Goal: Task Accomplishment & Management: Complete application form

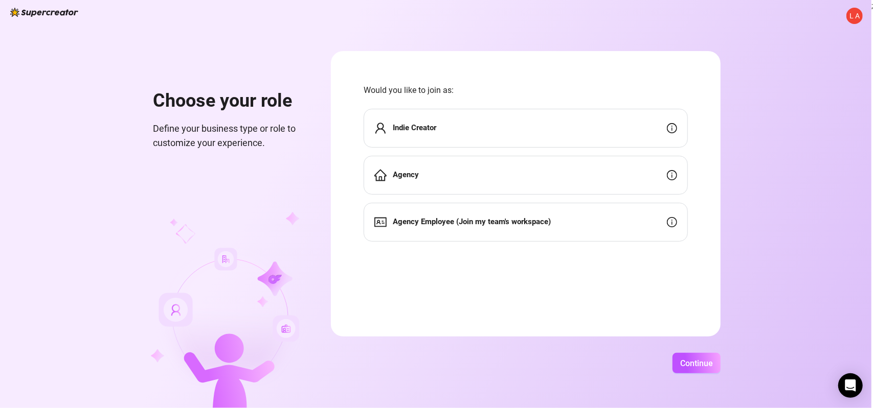
click at [624, 132] on div "Indie Creator" at bounding box center [525, 128] width 324 height 39
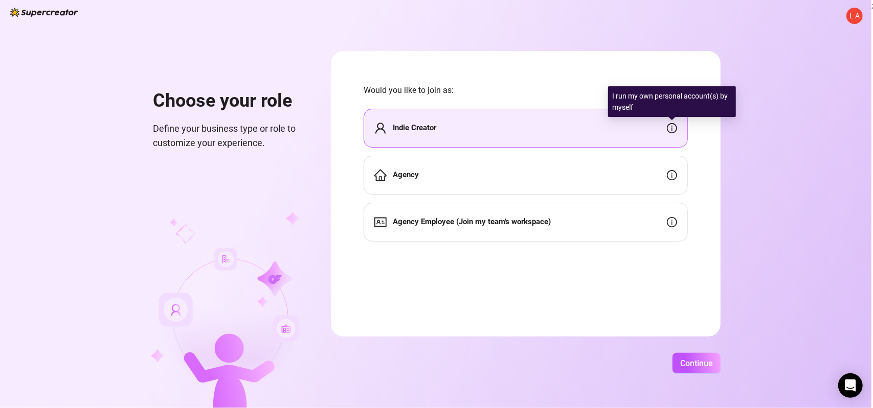
click at [672, 128] on icon "info-circle" at bounding box center [671, 128] width 1 height 5
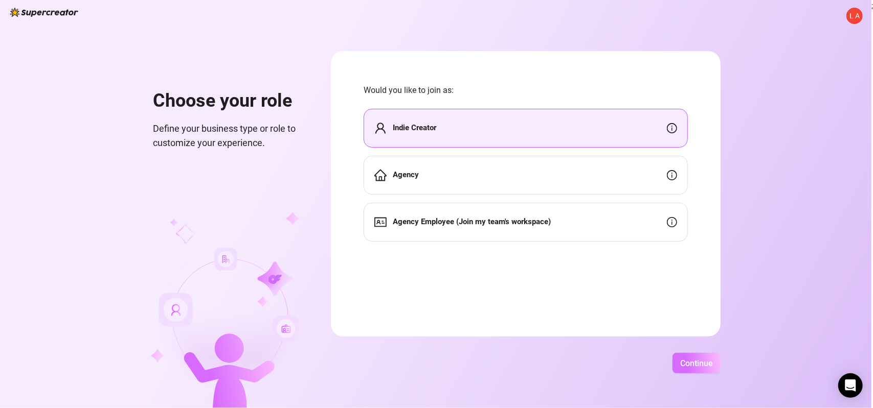
click at [706, 365] on span "Continue" at bounding box center [696, 364] width 33 height 10
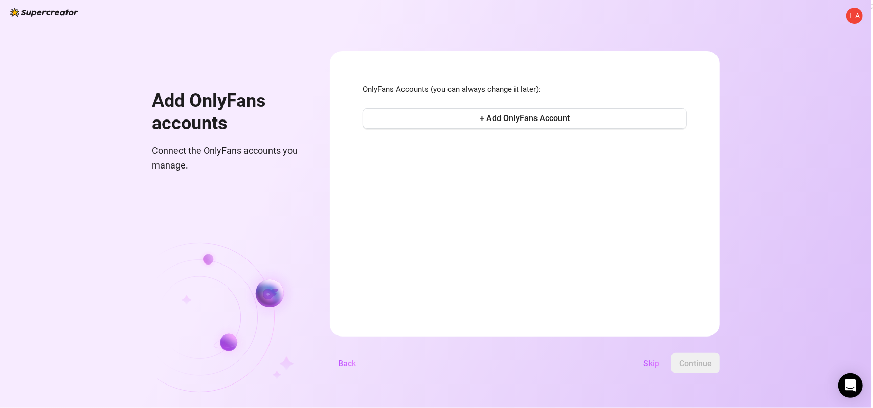
click at [571, 368] on div "Skip Continue" at bounding box center [541, 363] width 355 height 20
click at [555, 373] on div "Skip Continue" at bounding box center [541, 363] width 355 height 20
click at [758, 129] on div "L A Add OnlyFans accounts Connect the OnlyFans accounts you manage. OnlyFans Ac…" at bounding box center [435, 204] width 871 height 408
click at [536, 115] on span "+ Add OnlyFans Account" at bounding box center [525, 118] width 90 height 10
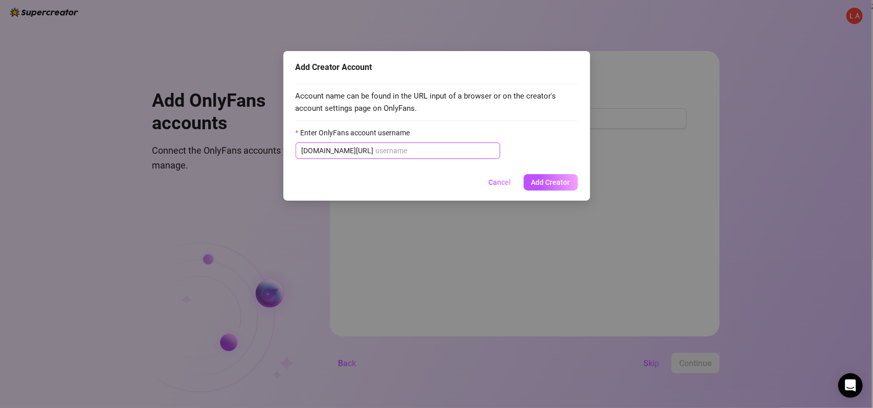
click at [376, 154] on input "Enter OnlyFans account username" at bounding box center [435, 150] width 118 height 11
paste input "jessicacurvesofficial"
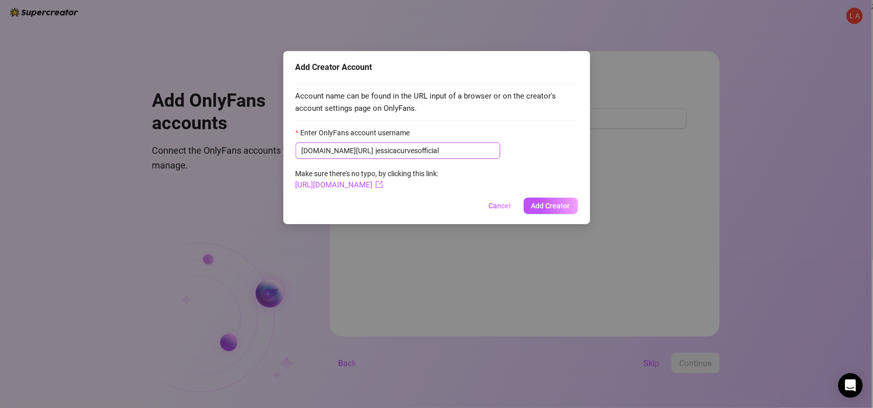
type input "jessicacurvesofficial"
click at [349, 151] on span "[DOMAIN_NAME][URL] jessicacurvesofficial" at bounding box center [397, 151] width 204 height 16
click at [376, 148] on input "jessicacurvesofficial" at bounding box center [435, 150] width 118 height 11
click at [428, 154] on input "jessicacurvesofficial" at bounding box center [435, 150] width 118 height 11
click at [548, 206] on span "Add Creator" at bounding box center [550, 206] width 39 height 8
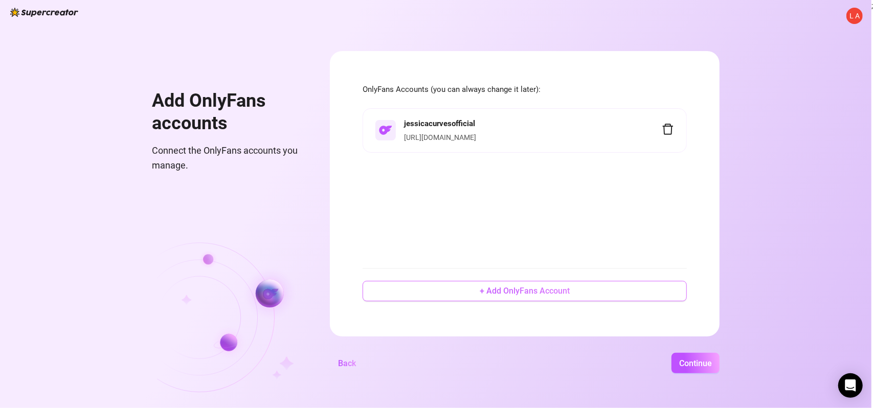
click at [497, 297] on button "+ Add OnlyFans Account" at bounding box center [524, 291] width 324 height 20
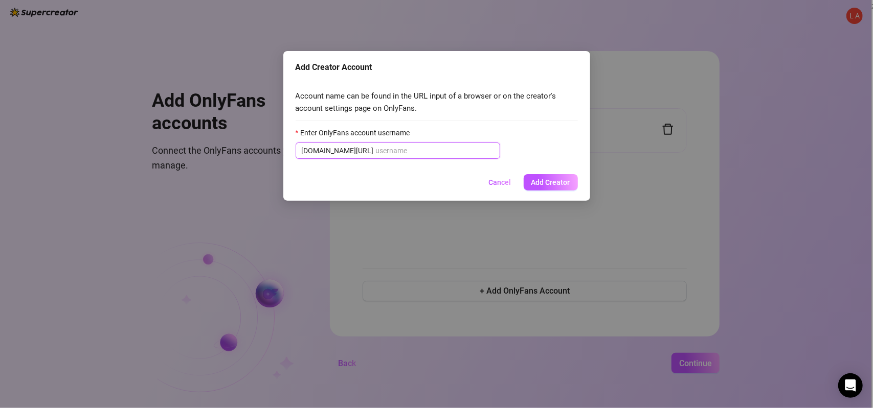
click at [377, 151] on input "Enter OnlyFans account username" at bounding box center [435, 150] width 118 height 11
paste input "jessicacurvesfans"
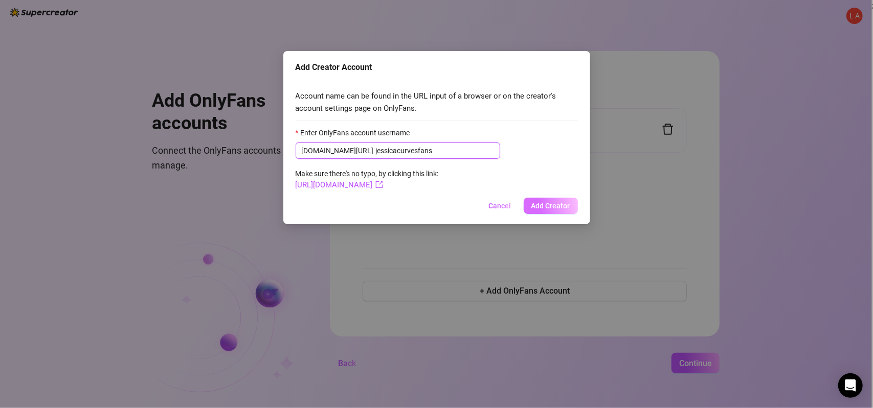
type input "jessicacurvesfans"
click at [541, 203] on span "Add Creator" at bounding box center [550, 206] width 39 height 8
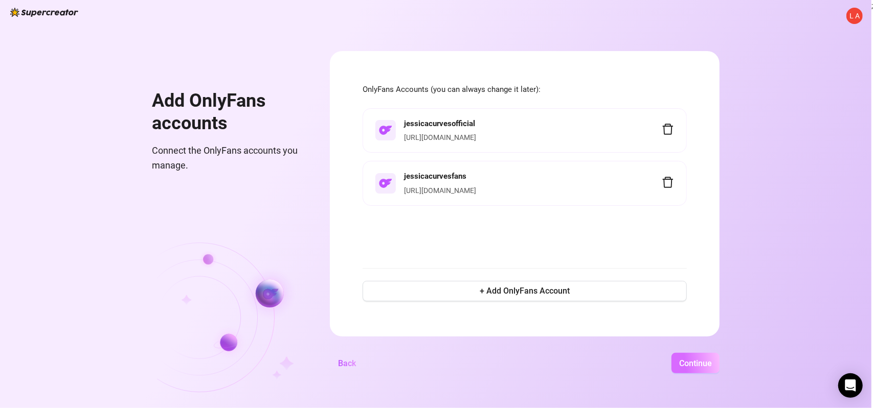
click at [706, 361] on span "Continue" at bounding box center [695, 364] width 33 height 10
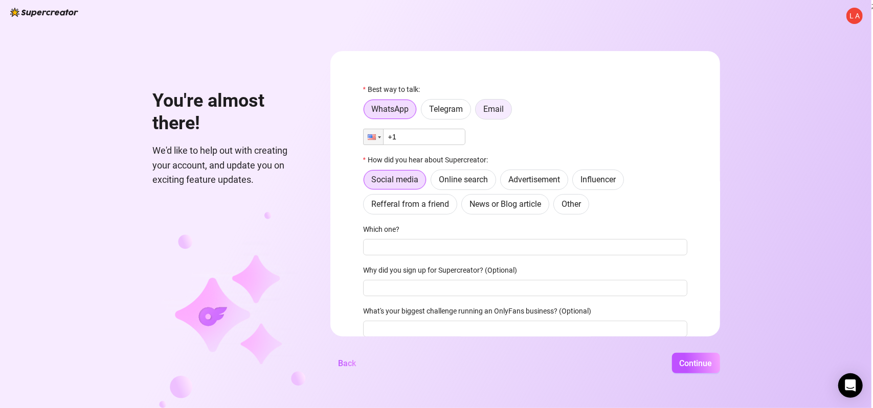
click at [493, 110] on span "Email" at bounding box center [493, 109] width 20 height 10
click at [478, 112] on input "Email" at bounding box center [478, 112] width 0 height 0
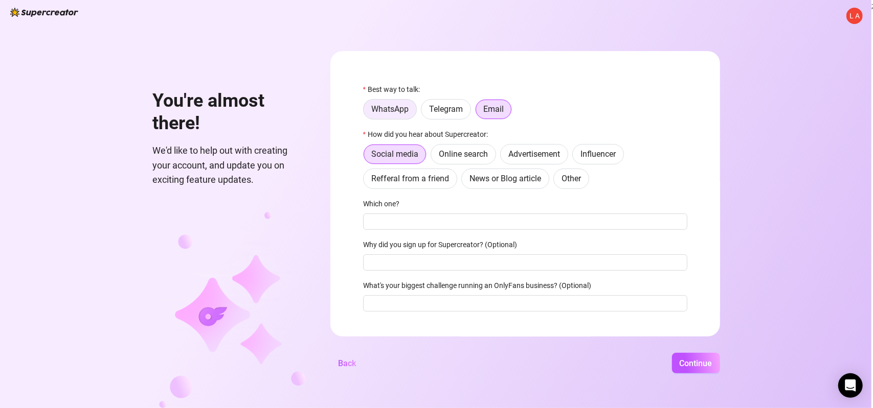
click at [392, 111] on span "WhatsApp" at bounding box center [389, 109] width 37 height 10
click at [366, 112] on input "WhatsApp" at bounding box center [366, 112] width 0 height 0
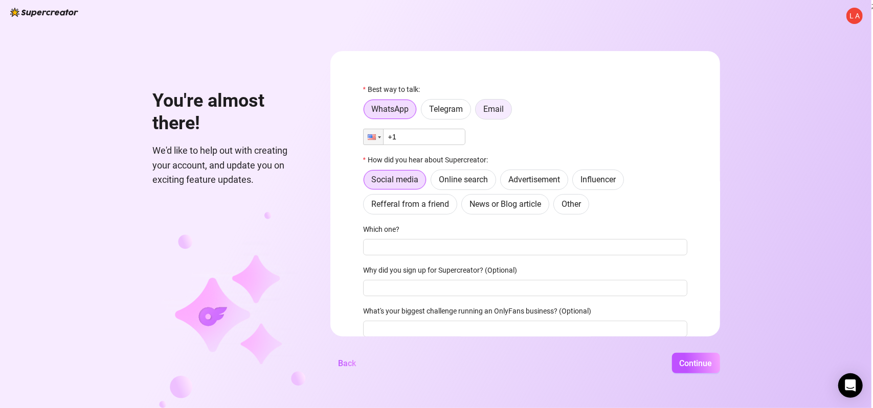
click at [493, 110] on span "Email" at bounding box center [493, 109] width 20 height 10
click at [478, 112] on input "Email" at bounding box center [478, 112] width 0 height 0
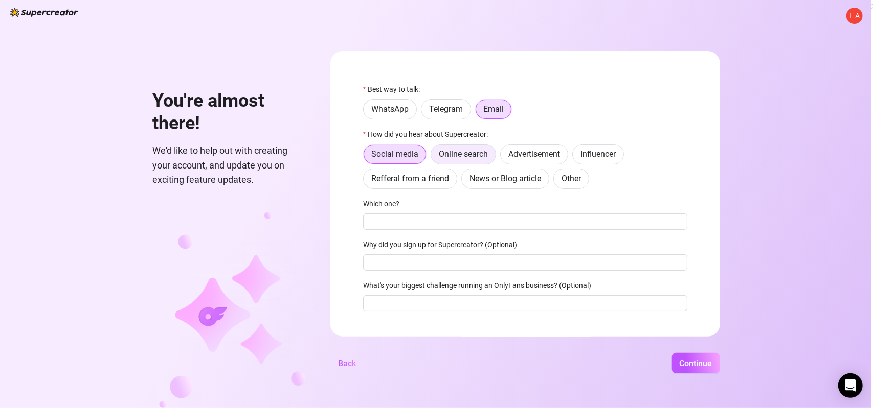
click at [471, 157] on span "Online search" at bounding box center [463, 154] width 49 height 10
click at [434, 157] on input "Online search" at bounding box center [434, 157] width 0 height 0
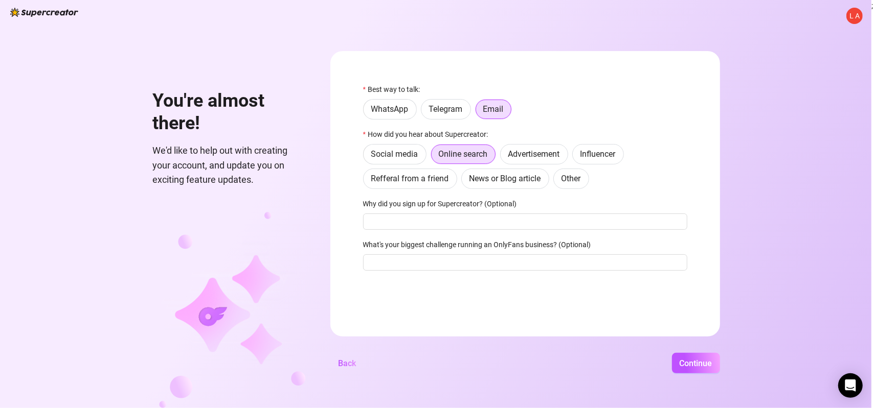
click at [374, 89] on label "Best way to talk:" at bounding box center [394, 89] width 63 height 11
click at [449, 224] on input "Why did you sign up for Supercreator? (Optional)" at bounding box center [525, 222] width 324 height 16
click at [569, 265] on input "What's your biggest challenge running an OnlyFans business? (Optional)" at bounding box center [525, 263] width 324 height 16
click at [566, 258] on input "What's your biggest challenge running an OnlyFans business? (Optional)" at bounding box center [525, 263] width 324 height 16
click at [392, 267] on input "advertising" at bounding box center [525, 263] width 324 height 16
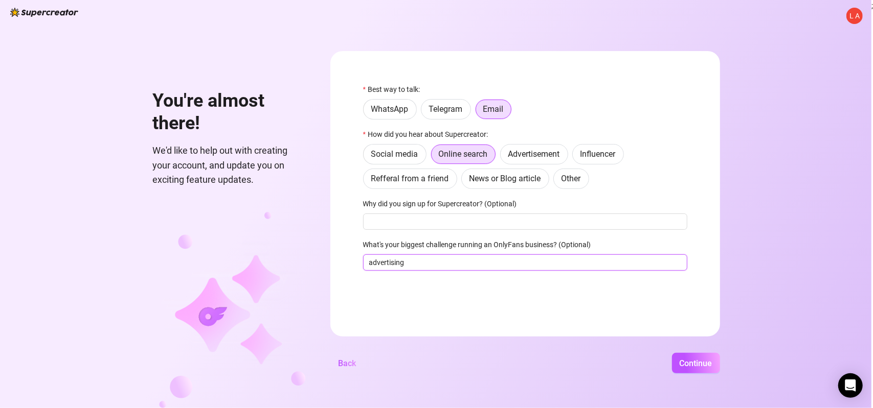
click at [392, 267] on input "advertising" at bounding box center [525, 263] width 324 height 16
type input "advertising"
click at [689, 364] on span "Continue" at bounding box center [695, 364] width 33 height 10
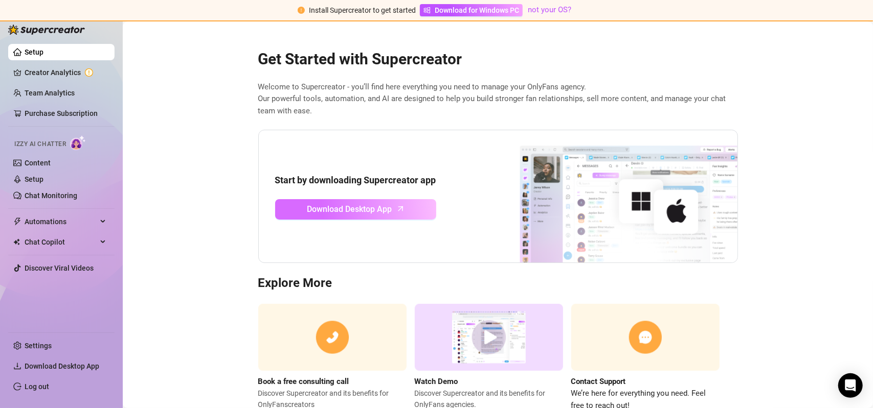
click at [367, 212] on span "Download Desktop App" at bounding box center [349, 209] width 85 height 13
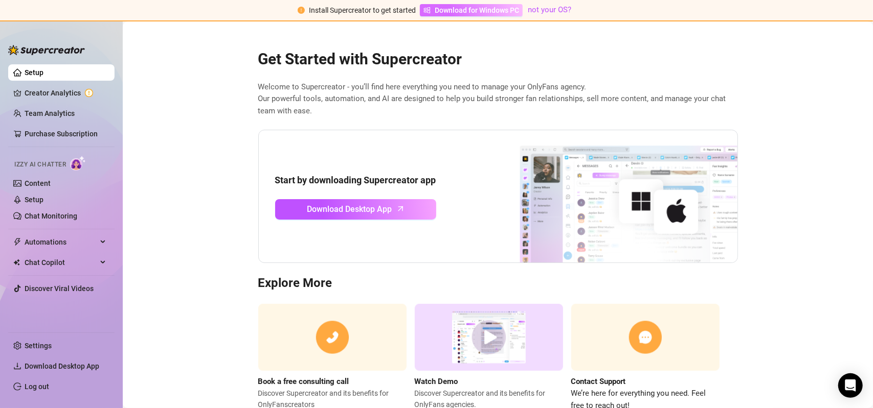
click at [464, 12] on span "Download for Windows PC" at bounding box center [477, 10] width 84 height 11
click at [32, 345] on link "Settings" at bounding box center [38, 346] width 27 height 8
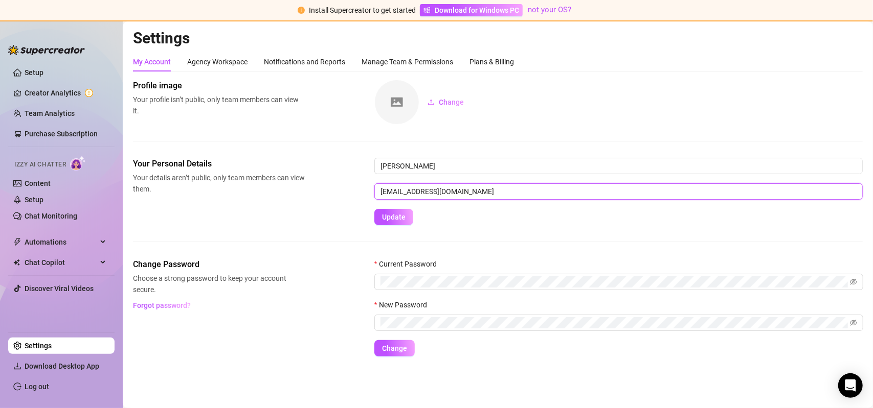
click at [419, 192] on input "[EMAIL_ADDRESS][DOMAIN_NAME]" at bounding box center [618, 192] width 488 height 16
click at [449, 102] on span "Change" at bounding box center [451, 102] width 25 height 8
click at [491, 65] on div "Plans & Billing" at bounding box center [491, 61] width 44 height 11
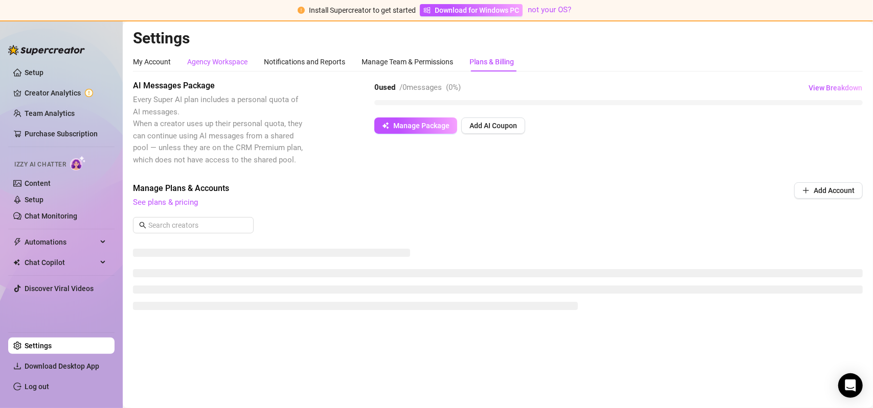
click at [215, 61] on div "Agency Workspace" at bounding box center [217, 61] width 60 height 11
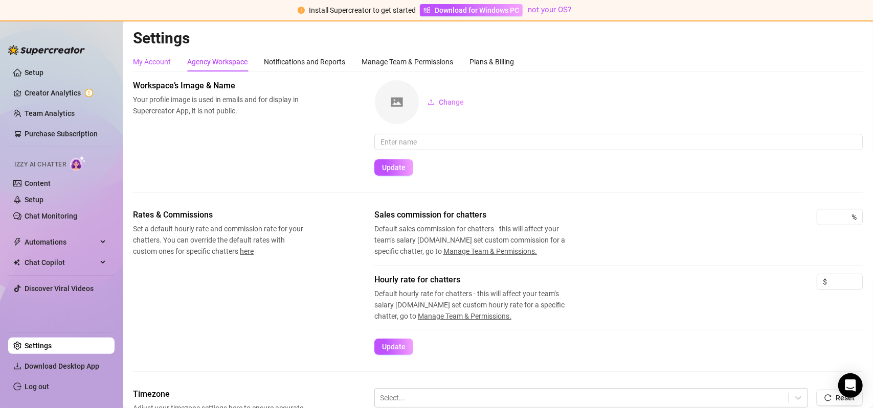
click at [144, 60] on div "My Account" at bounding box center [152, 61] width 38 height 11
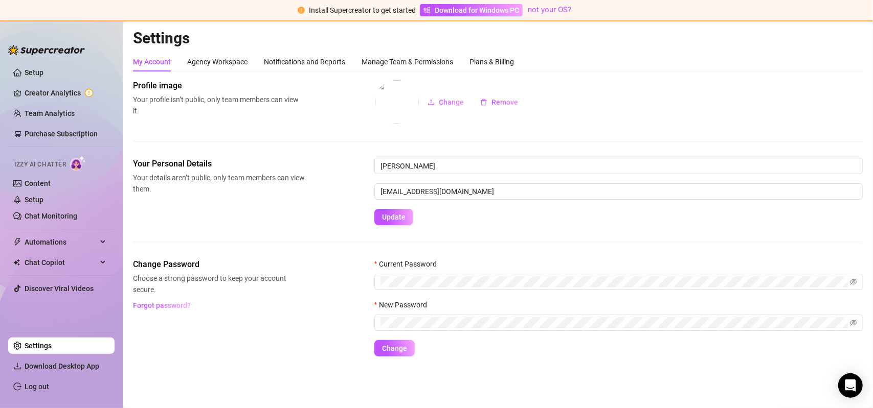
click at [34, 343] on link "Settings" at bounding box center [38, 346] width 27 height 8
click at [35, 342] on link "Settings" at bounding box center [38, 346] width 27 height 8
click at [111, 241] on div "Automations" at bounding box center [61, 242] width 106 height 16
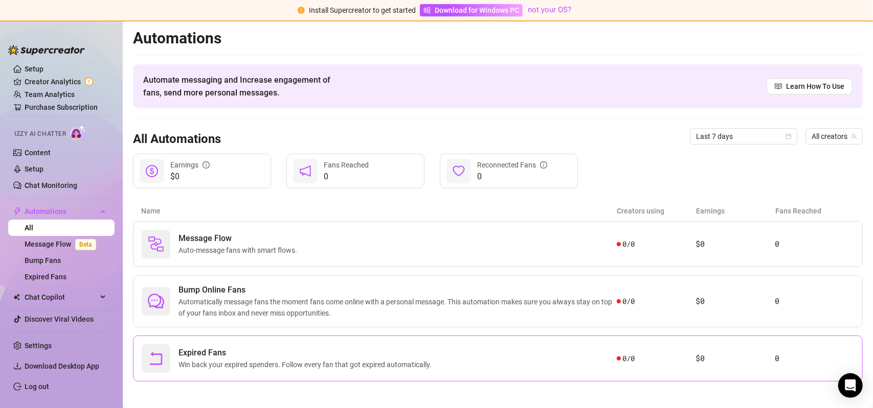
scroll to position [3, 0]
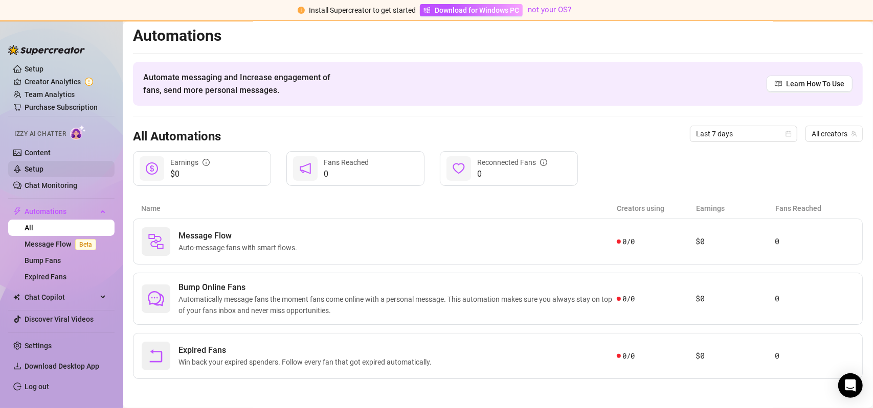
click at [41, 170] on link "Setup" at bounding box center [34, 169] width 19 height 8
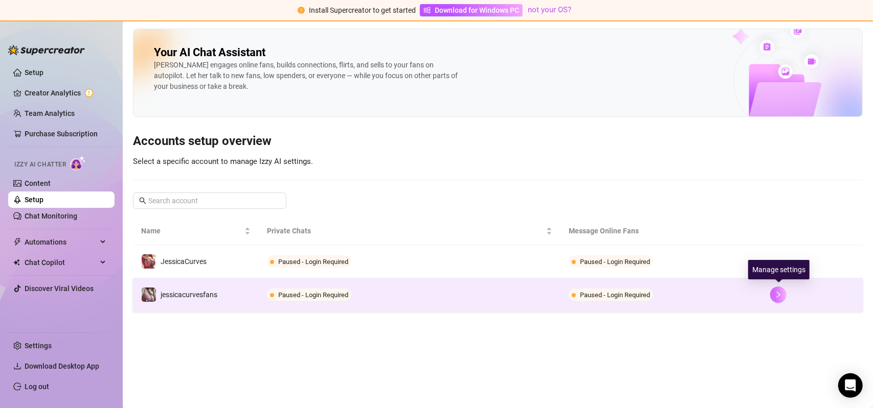
click at [778, 292] on icon "right" at bounding box center [779, 295] width 4 height 6
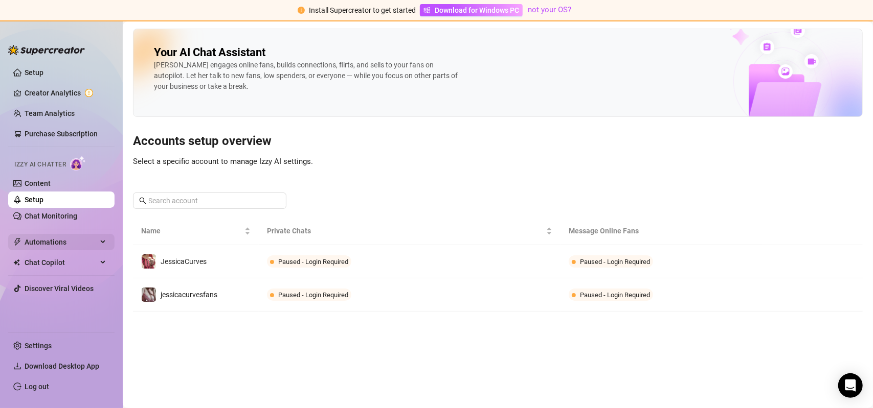
click at [76, 241] on span "Automations" at bounding box center [61, 242] width 73 height 16
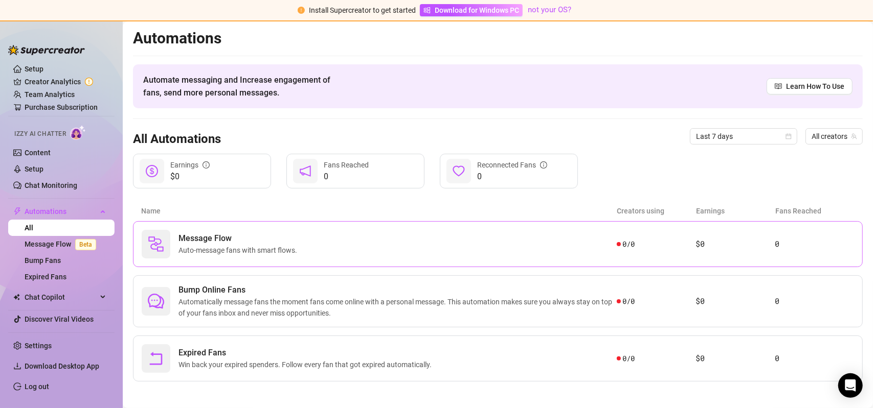
click at [202, 236] on span "Message Flow" at bounding box center [239, 239] width 123 height 12
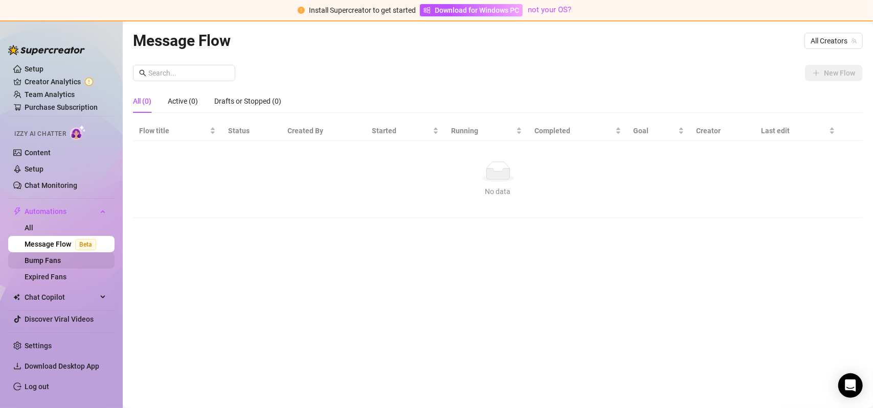
click at [53, 257] on link "Bump Fans" at bounding box center [43, 261] width 36 height 8
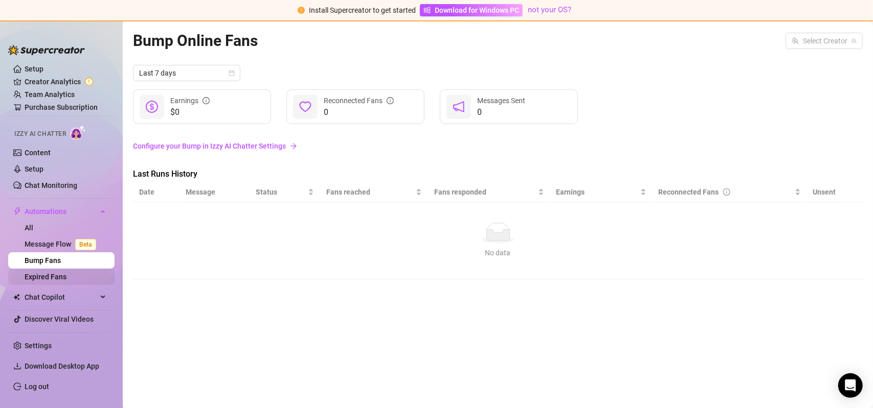
click at [57, 279] on link "Expired Fans" at bounding box center [46, 277] width 42 height 8
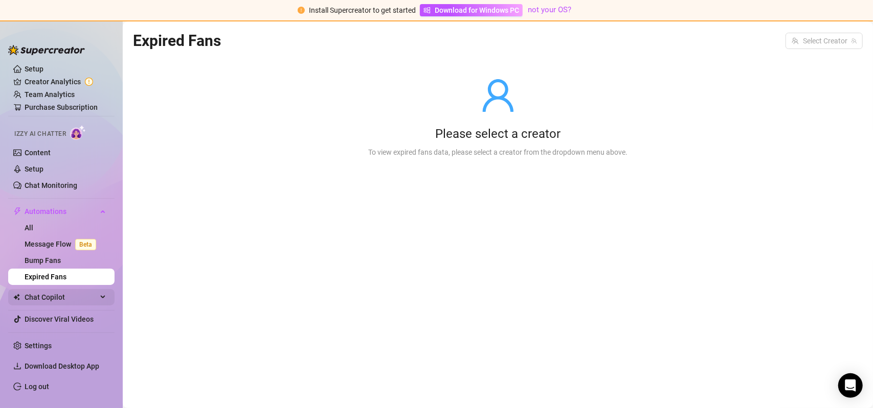
click at [60, 299] on span "Chat Copilot" at bounding box center [61, 297] width 73 height 16
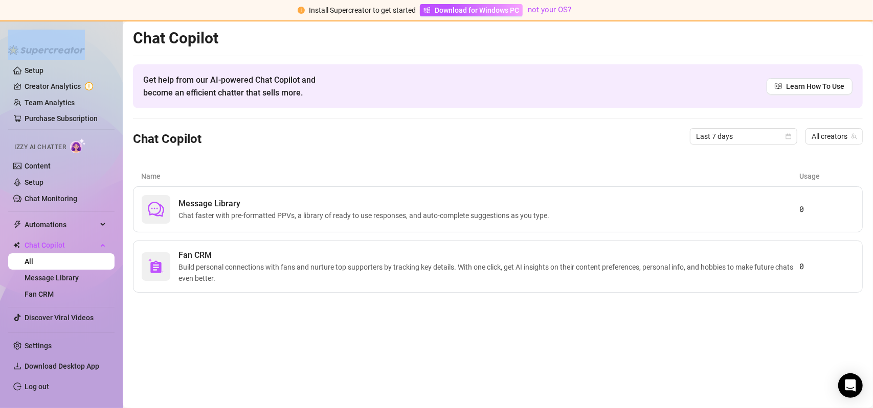
drag, startPoint x: 89, startPoint y: 50, endPoint x: 89, endPoint y: 59, distance: 9.2
click at [89, 59] on div "Setup Creator Analytics Team Analytics Purchase Subscription Izzy AI Chatter Co…" at bounding box center [61, 215] width 106 height 370
click at [45, 83] on link "Creator Analytics" at bounding box center [66, 86] width 82 height 16
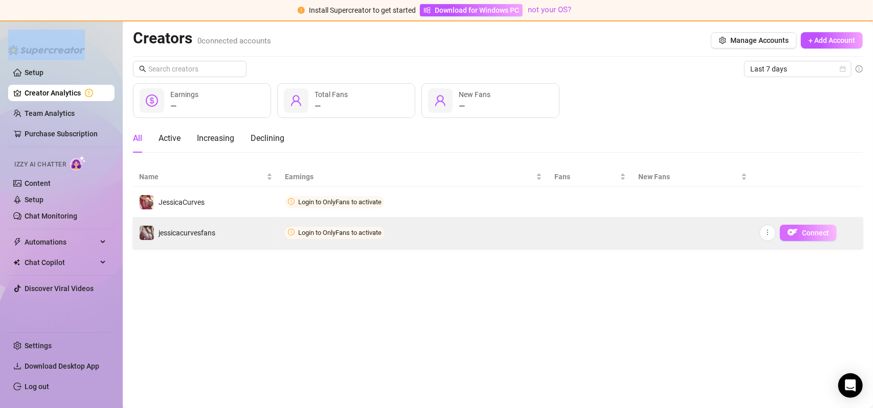
click at [803, 237] on button "Connect" at bounding box center [808, 233] width 57 height 16
click at [768, 232] on icon "more" at bounding box center [767, 232] width 7 height 7
click at [802, 232] on span "Connect" at bounding box center [815, 233] width 27 height 8
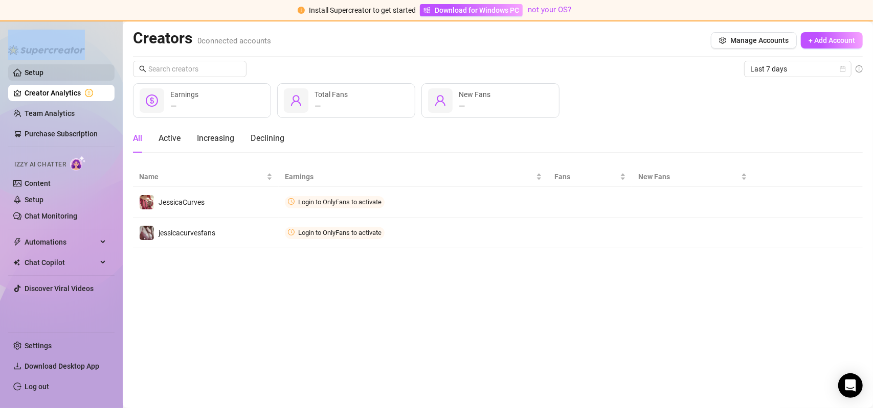
click at [33, 69] on link "Setup" at bounding box center [34, 73] width 19 height 8
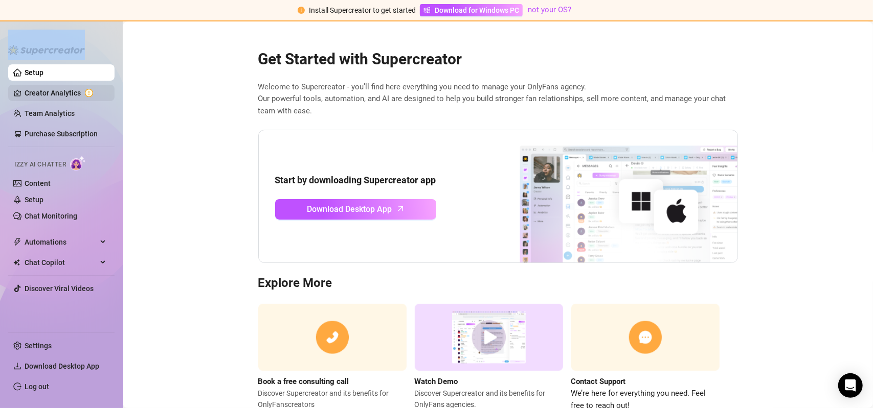
click at [50, 97] on link "Creator Analytics" at bounding box center [66, 93] width 82 height 16
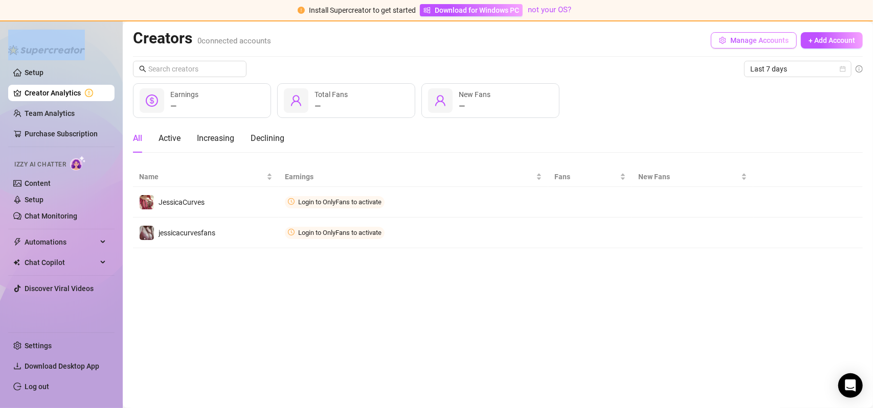
click at [752, 45] on button "Manage Accounts" at bounding box center [754, 40] width 86 height 16
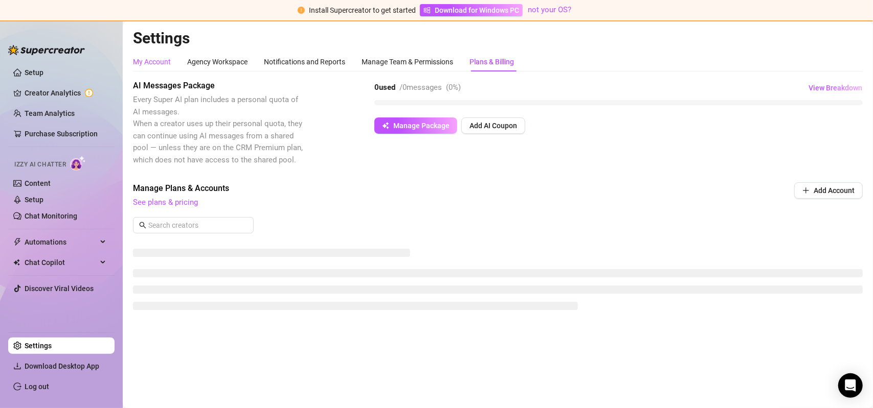
click at [158, 64] on div "My Account" at bounding box center [152, 61] width 38 height 11
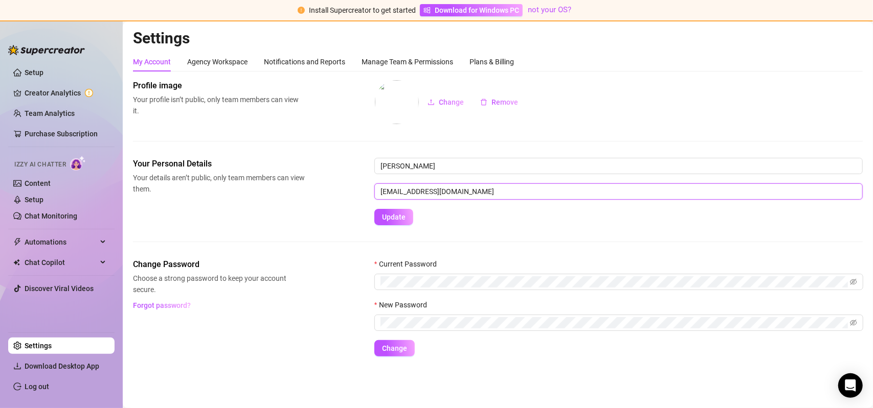
click at [446, 197] on input "[EMAIL_ADDRESS][DOMAIN_NAME]" at bounding box center [618, 192] width 488 height 16
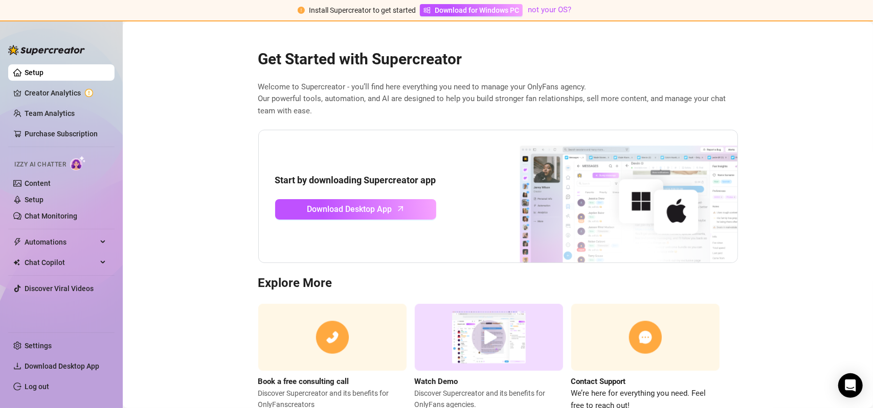
click at [35, 75] on link "Setup" at bounding box center [34, 73] width 19 height 8
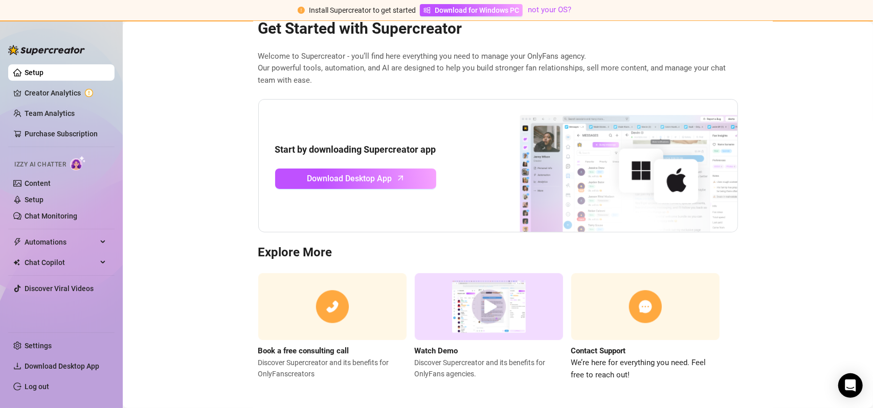
scroll to position [34, 0]
